Goal: Contribute content

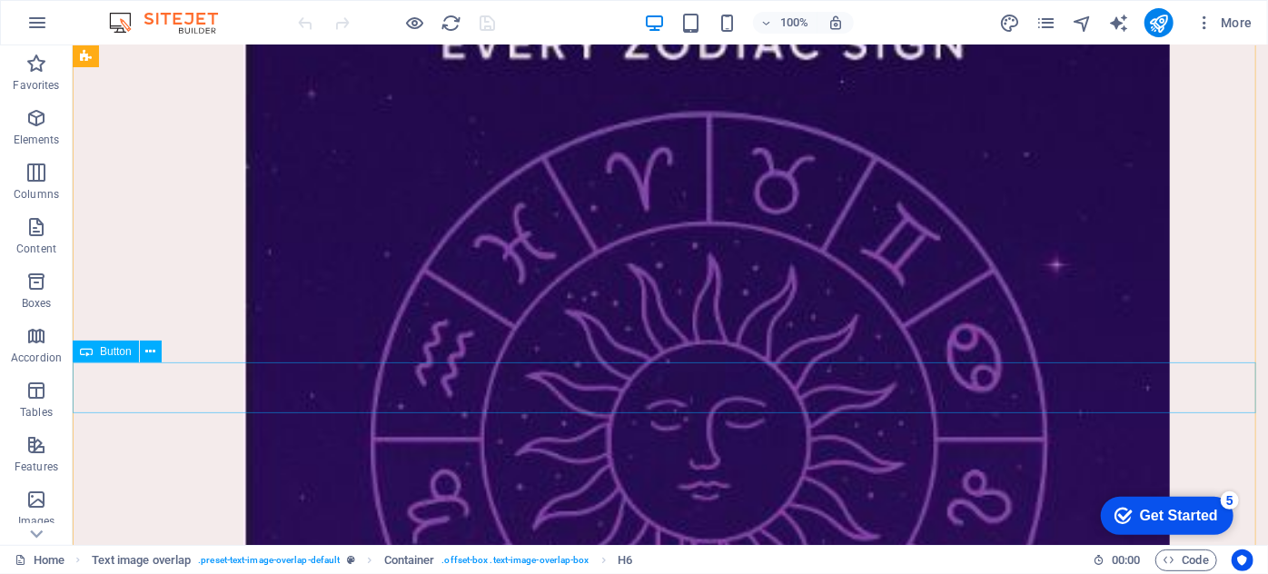
scroll to position [826, 0]
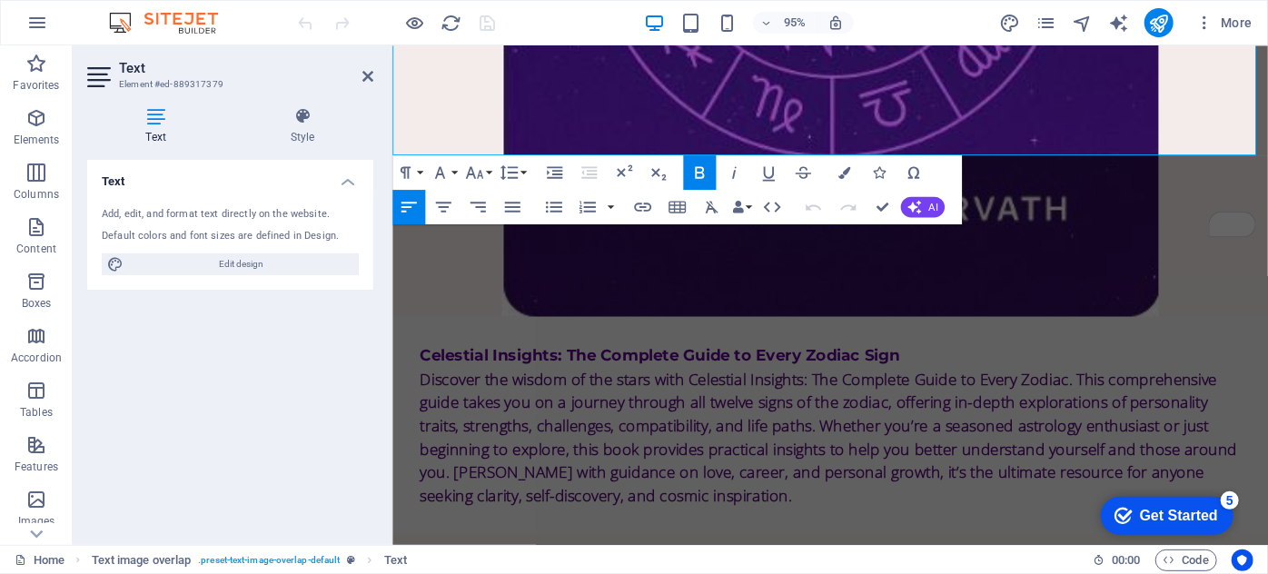
scroll to position [982, 0]
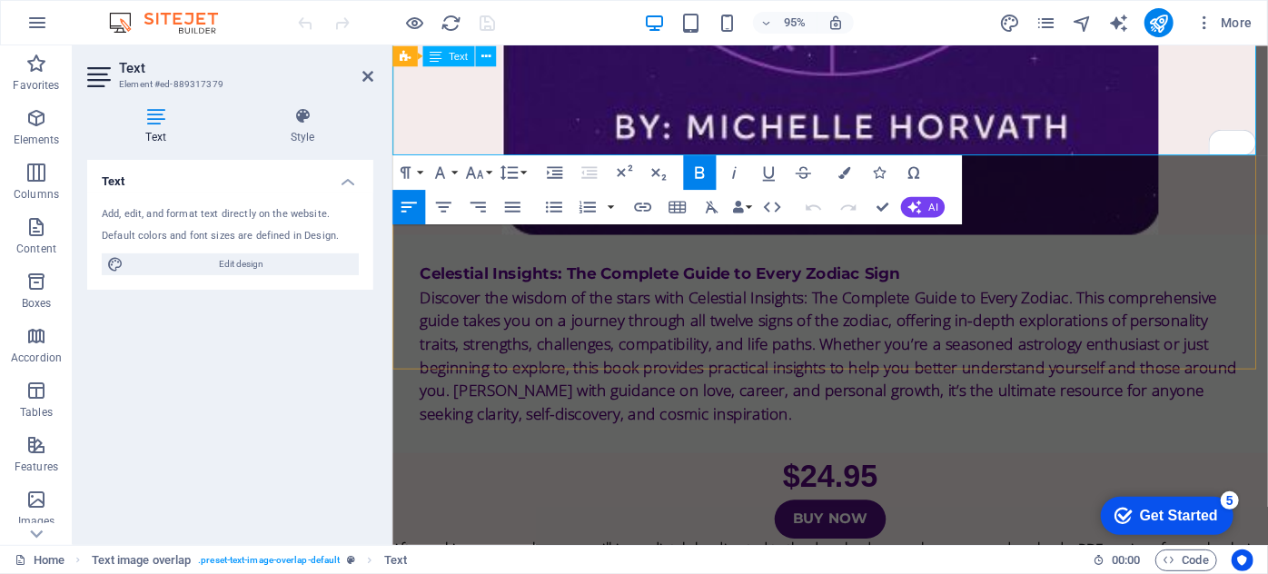
drag, startPoint x: 392, startPoint y: 514, endPoint x: 1213, endPoint y: 109, distance: 915.0
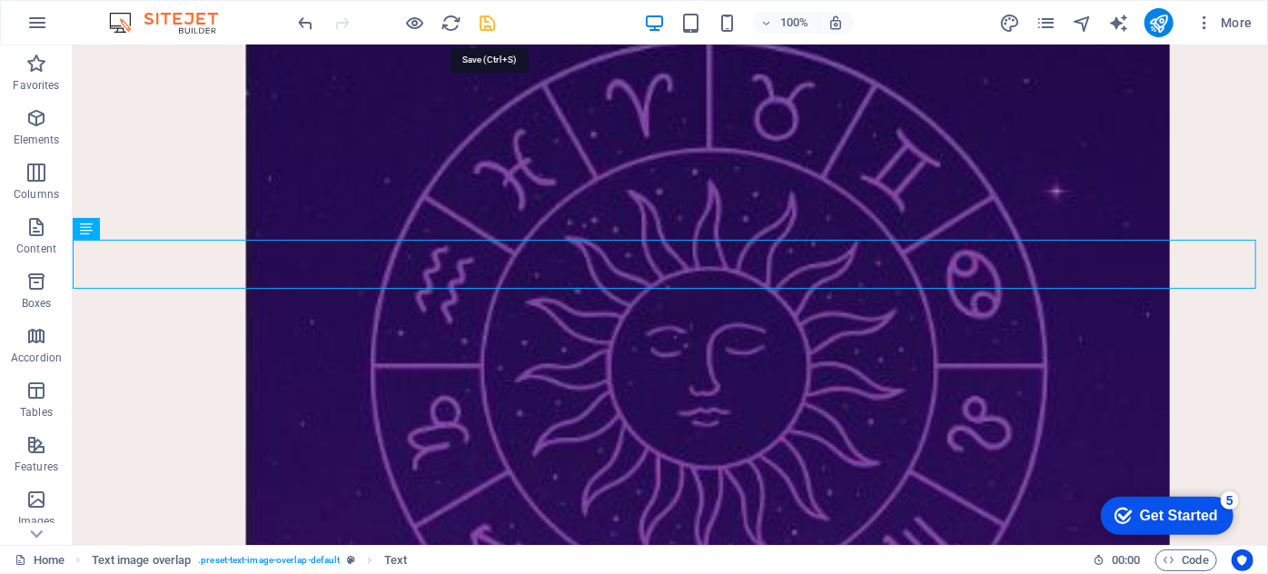
click at [487, 18] on icon "save" at bounding box center [488, 23] width 21 height 21
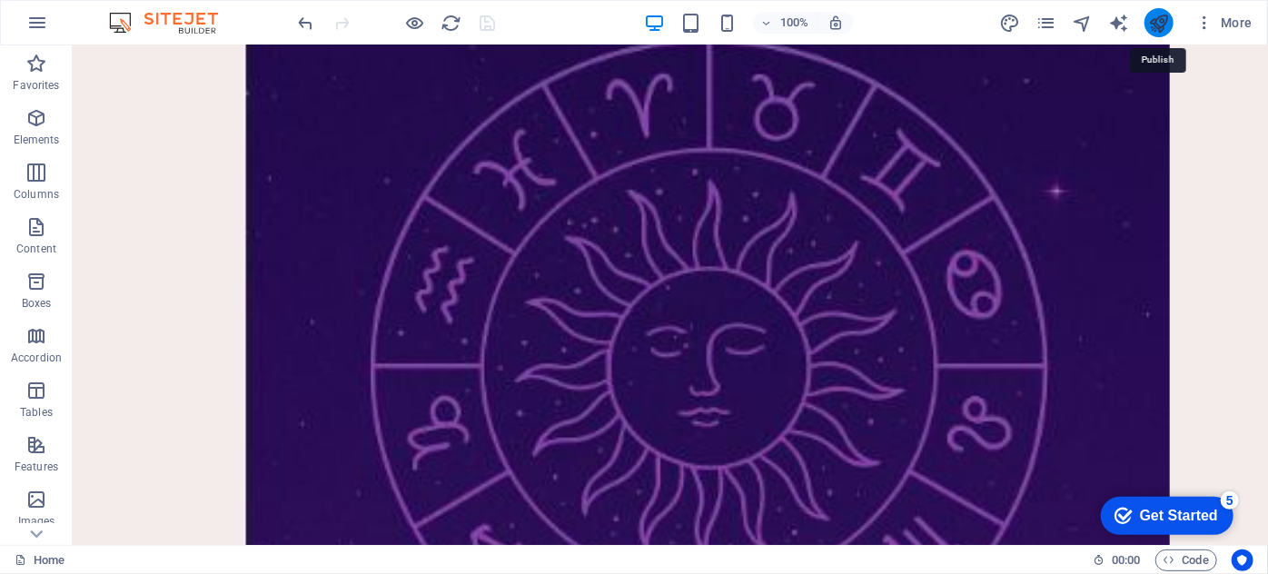
click at [1157, 20] on icon "publish" at bounding box center [1158, 23] width 21 height 21
